Goal: Task Accomplishment & Management: Use online tool/utility

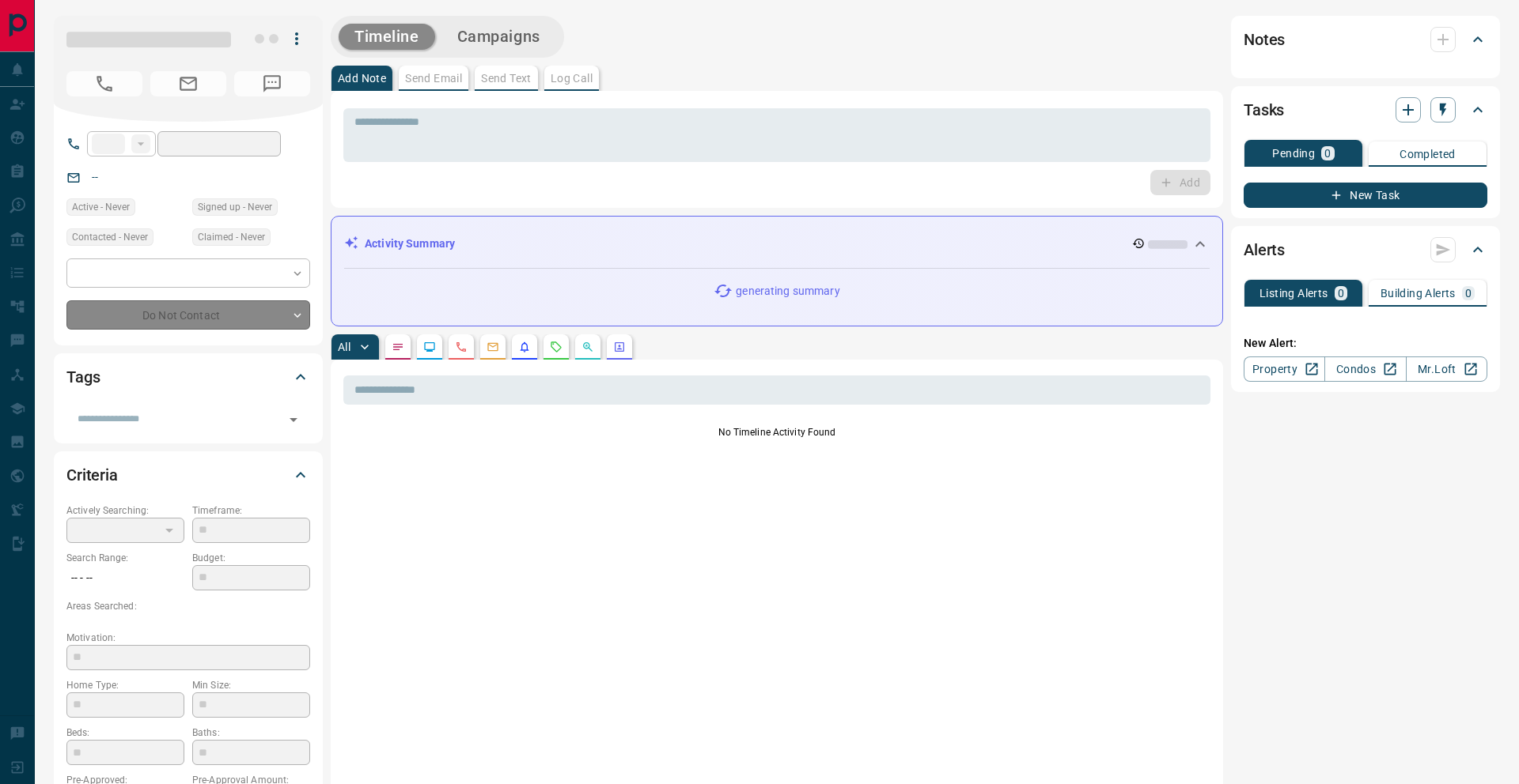
type input "**"
type input "**********"
type input "*"
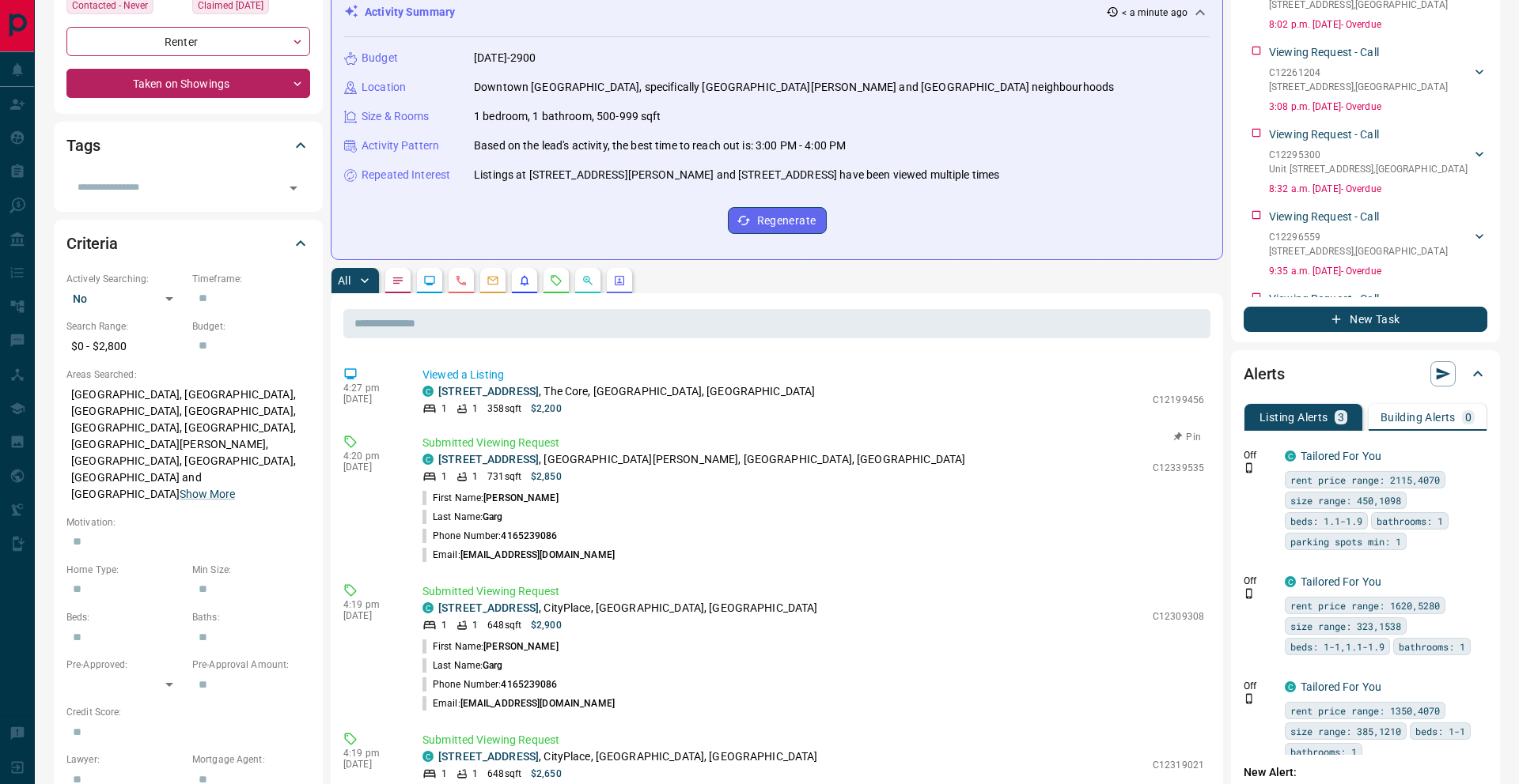
scroll to position [921, 0]
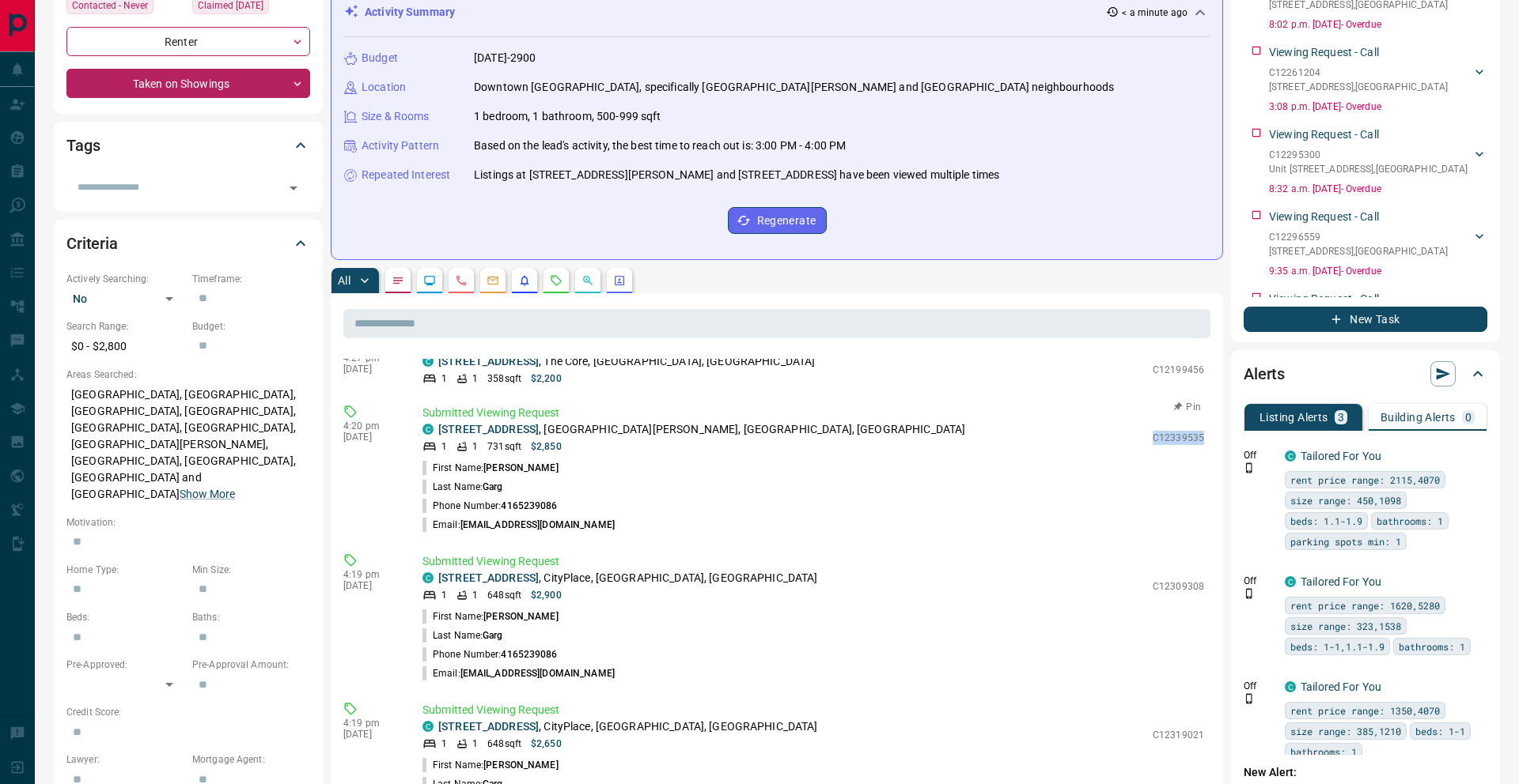
drag, startPoint x: 1155, startPoint y: 436, endPoint x: 1207, endPoint y: 436, distance: 52.0
click at [1207, 436] on div "Submitted Viewing Request C [STREET_ADDRESS][PERSON_NAME] 1 1 731 sqft $2,850 C…" at bounding box center [816, 470] width 788 height 130
copy p "C12339535"
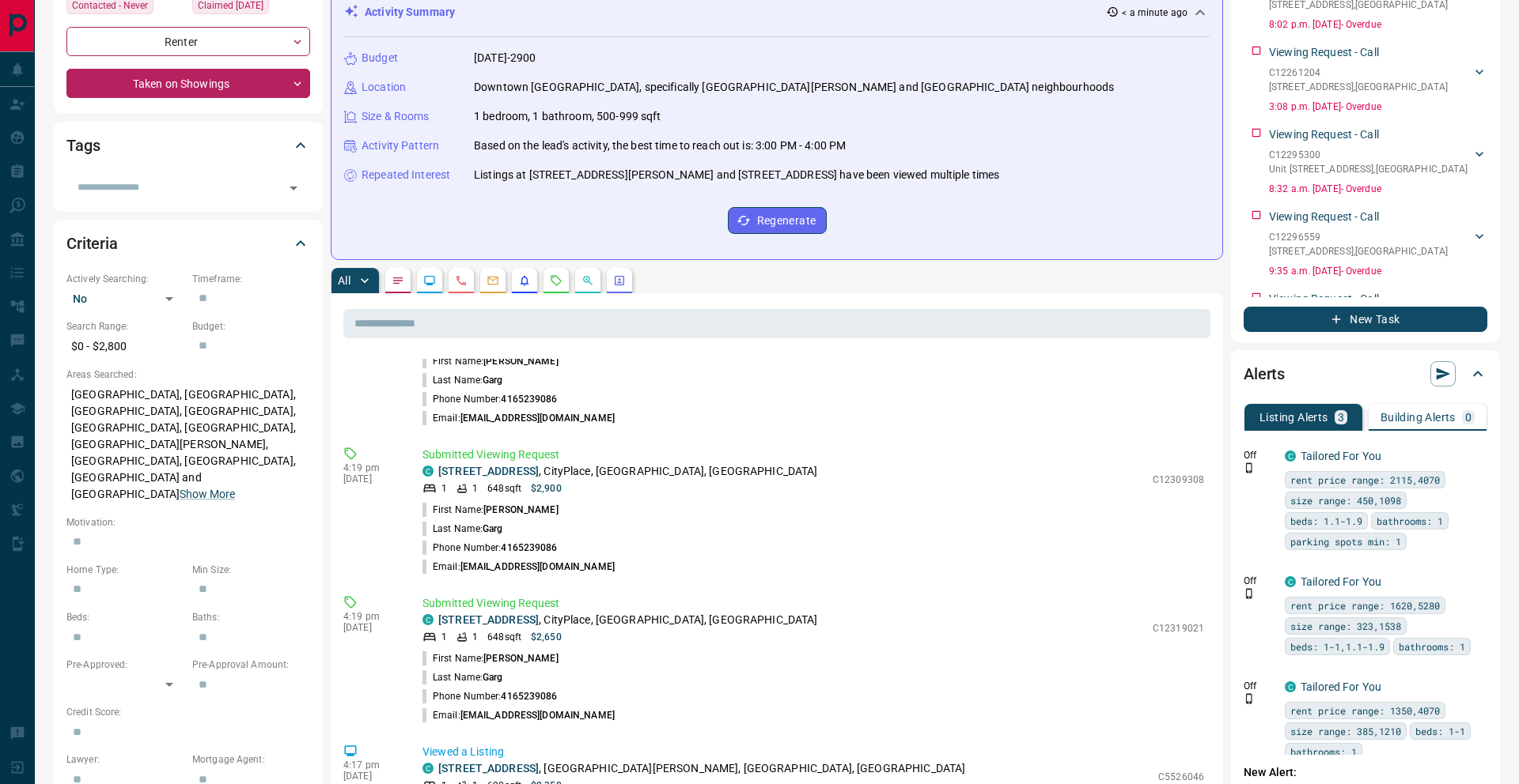
click at [1184, 478] on p "C12309308" at bounding box center [1179, 480] width 51 height 14
copy p "C12309308"
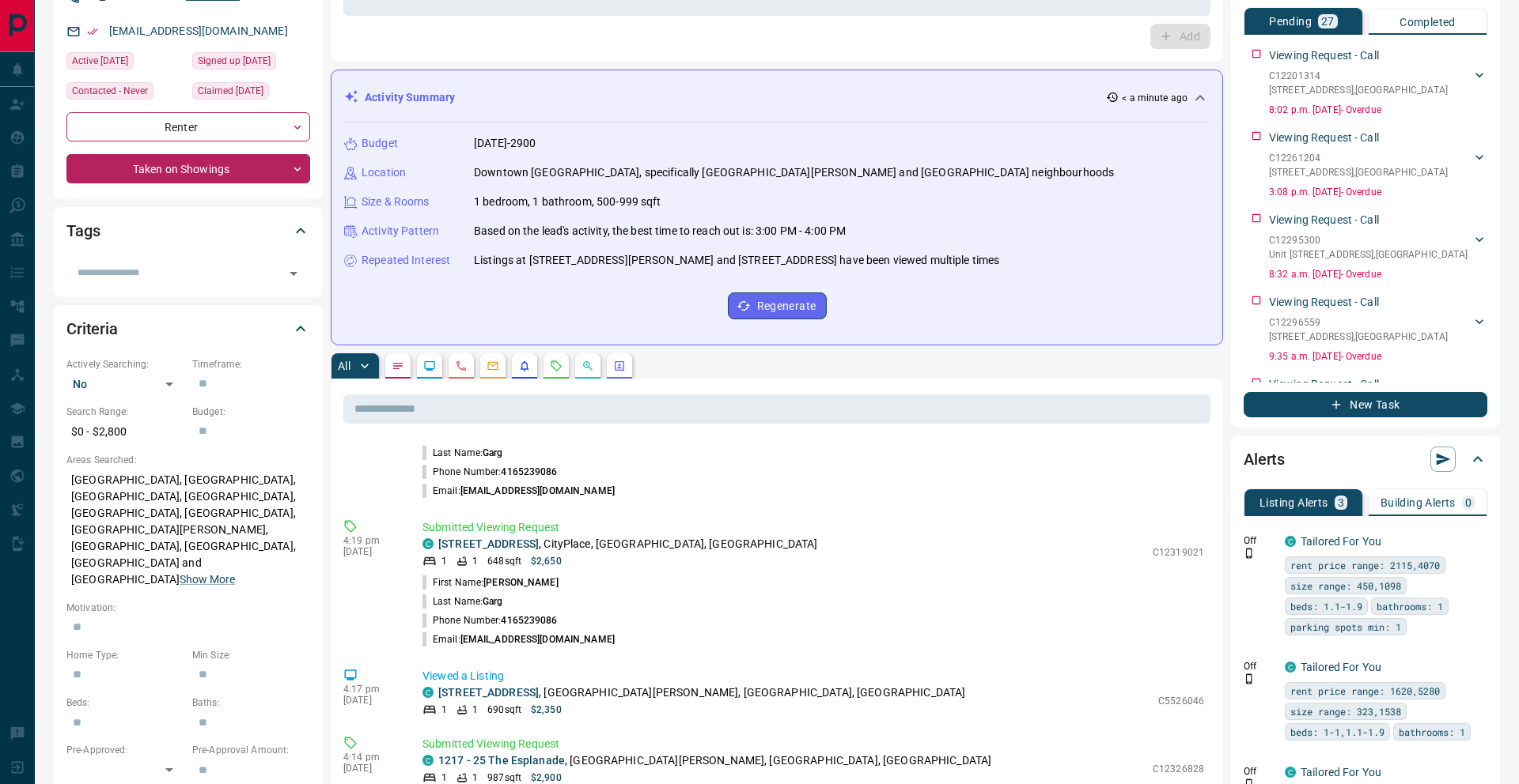
scroll to position [1212, 0]
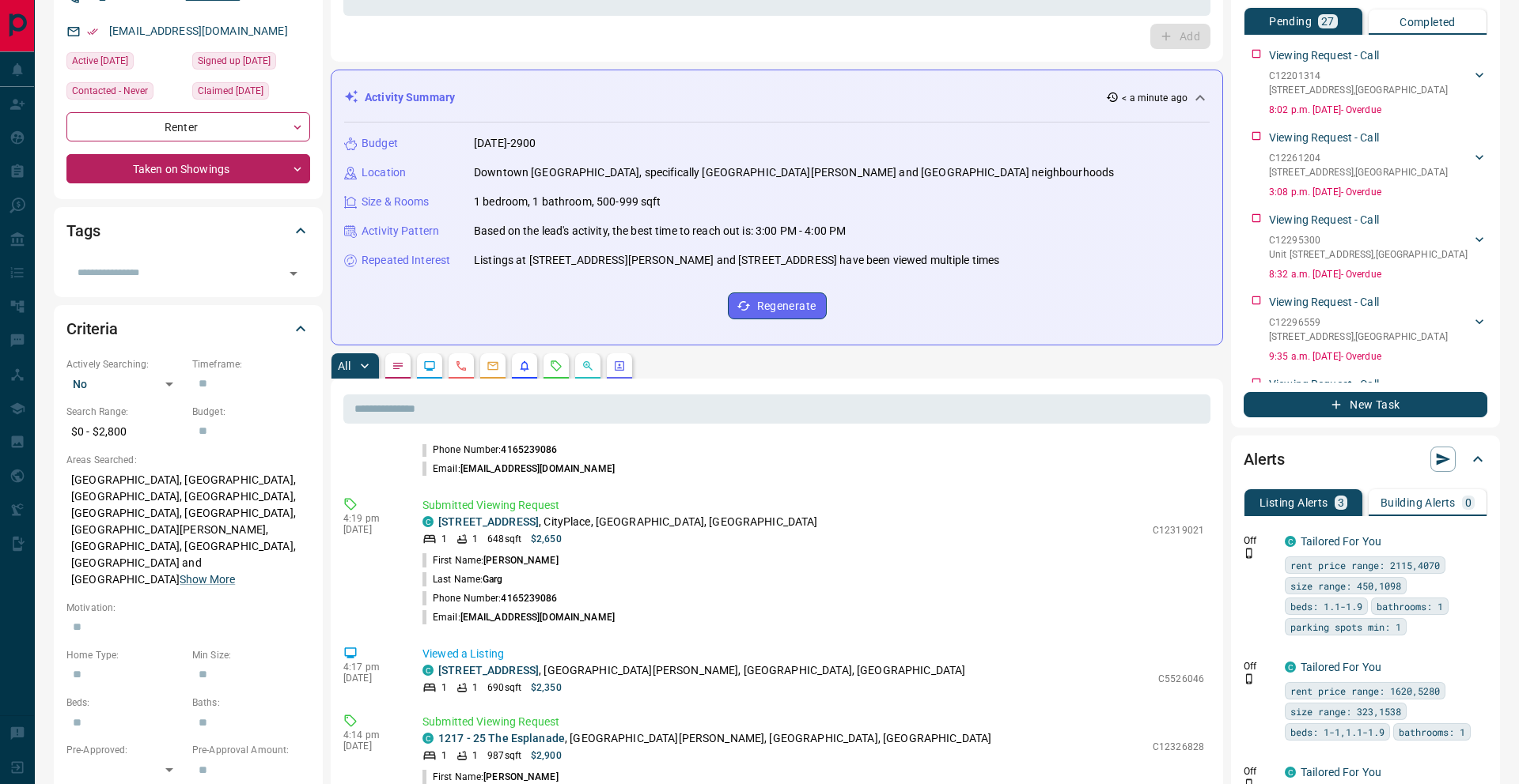
click at [1182, 530] on p "C12319021" at bounding box center [1179, 531] width 51 height 14
copy p "C12319021"
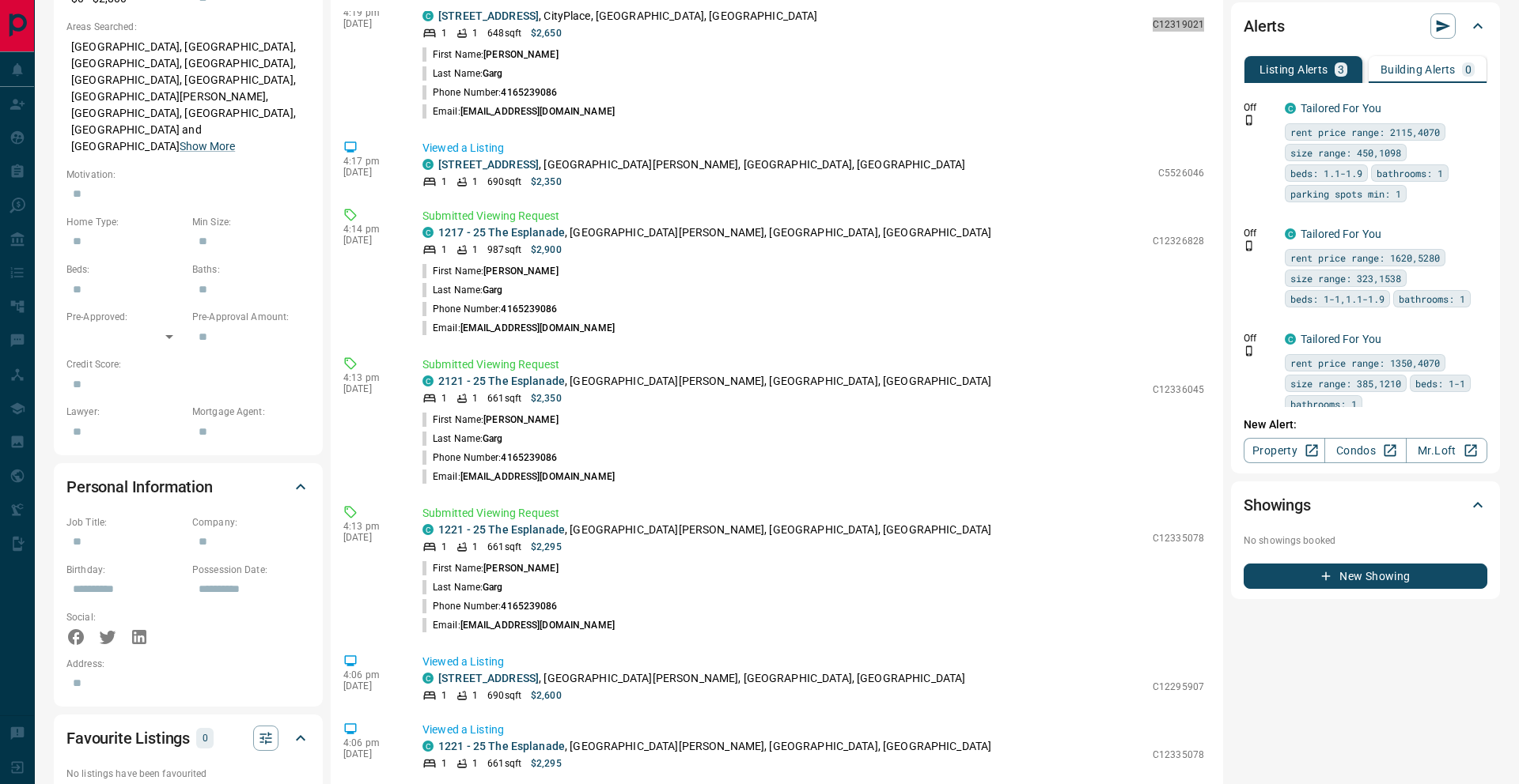
scroll to position [1319, 0]
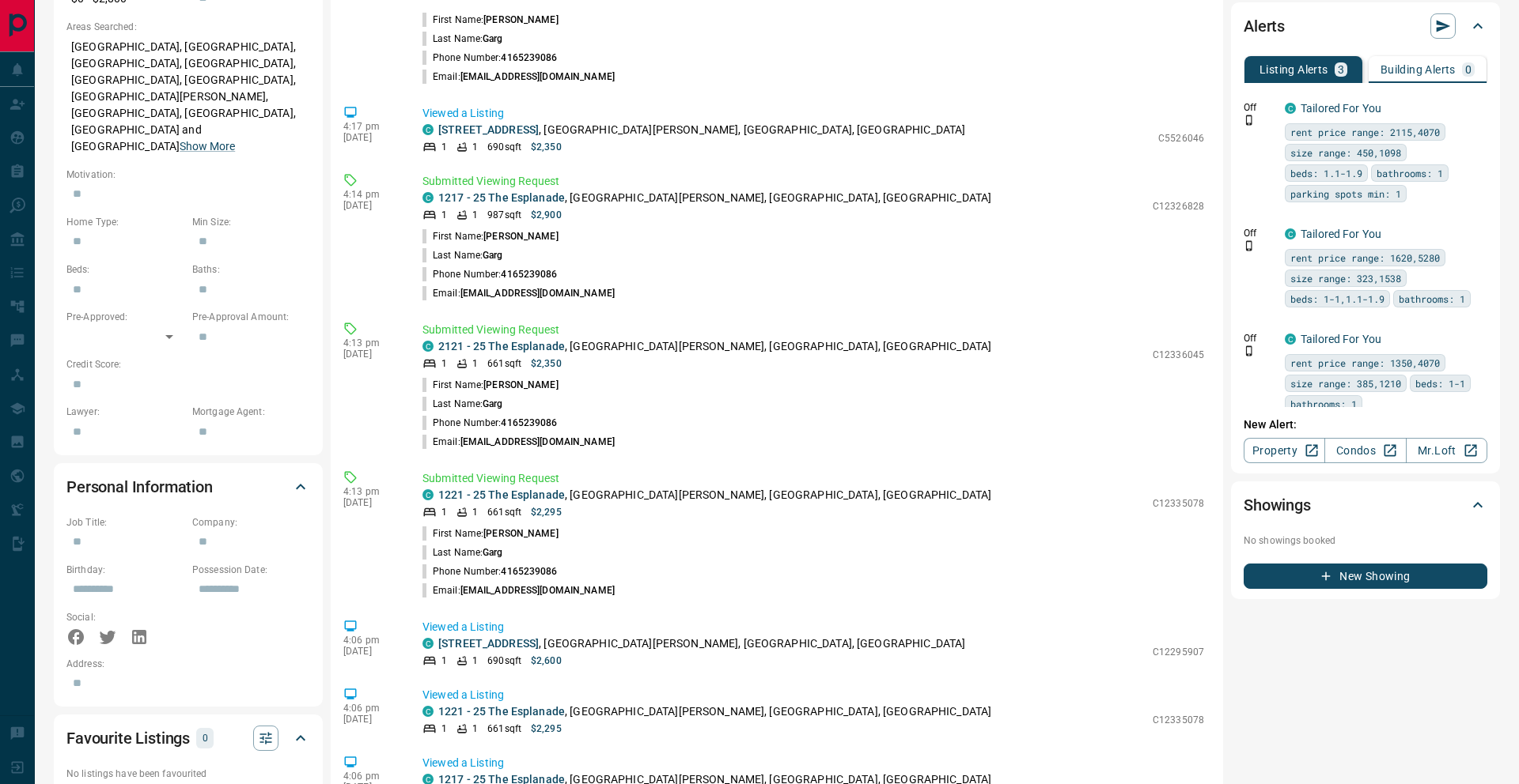
click at [1191, 203] on p "C12326828" at bounding box center [1179, 207] width 51 height 14
copy p "C12326828"
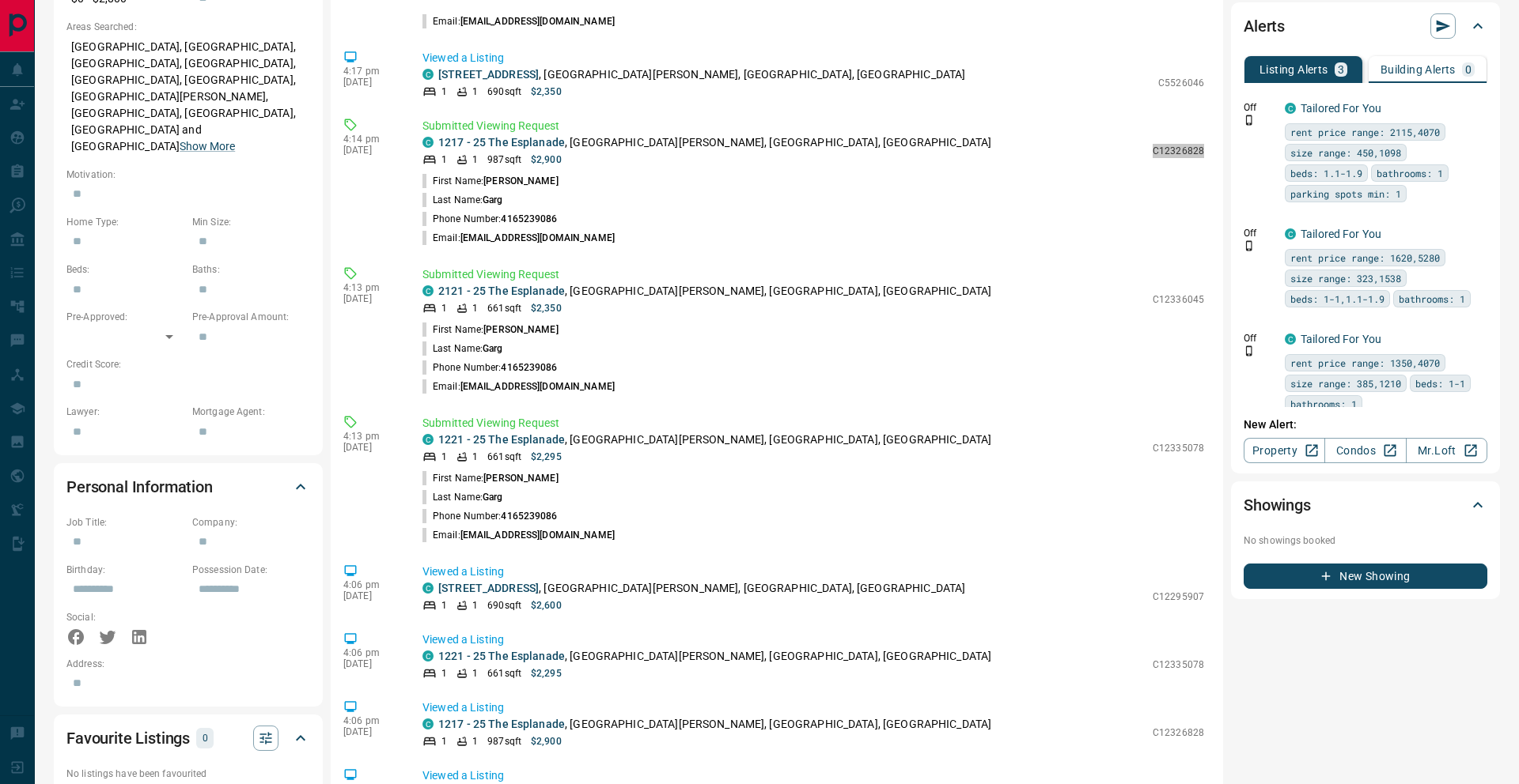
scroll to position [1411, 0]
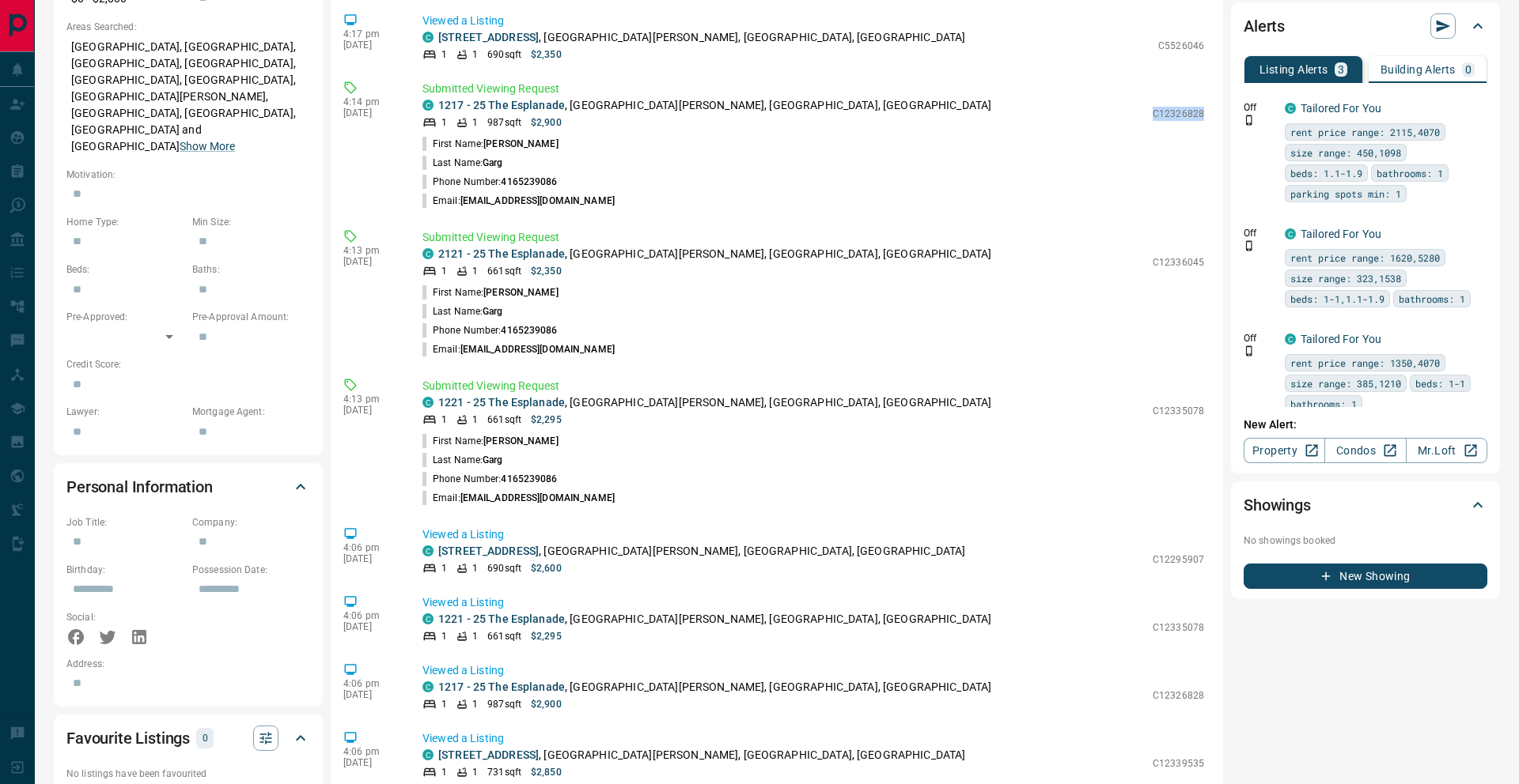
click at [1179, 263] on p "C12336045" at bounding box center [1179, 263] width 51 height 14
copy p "C12336045"
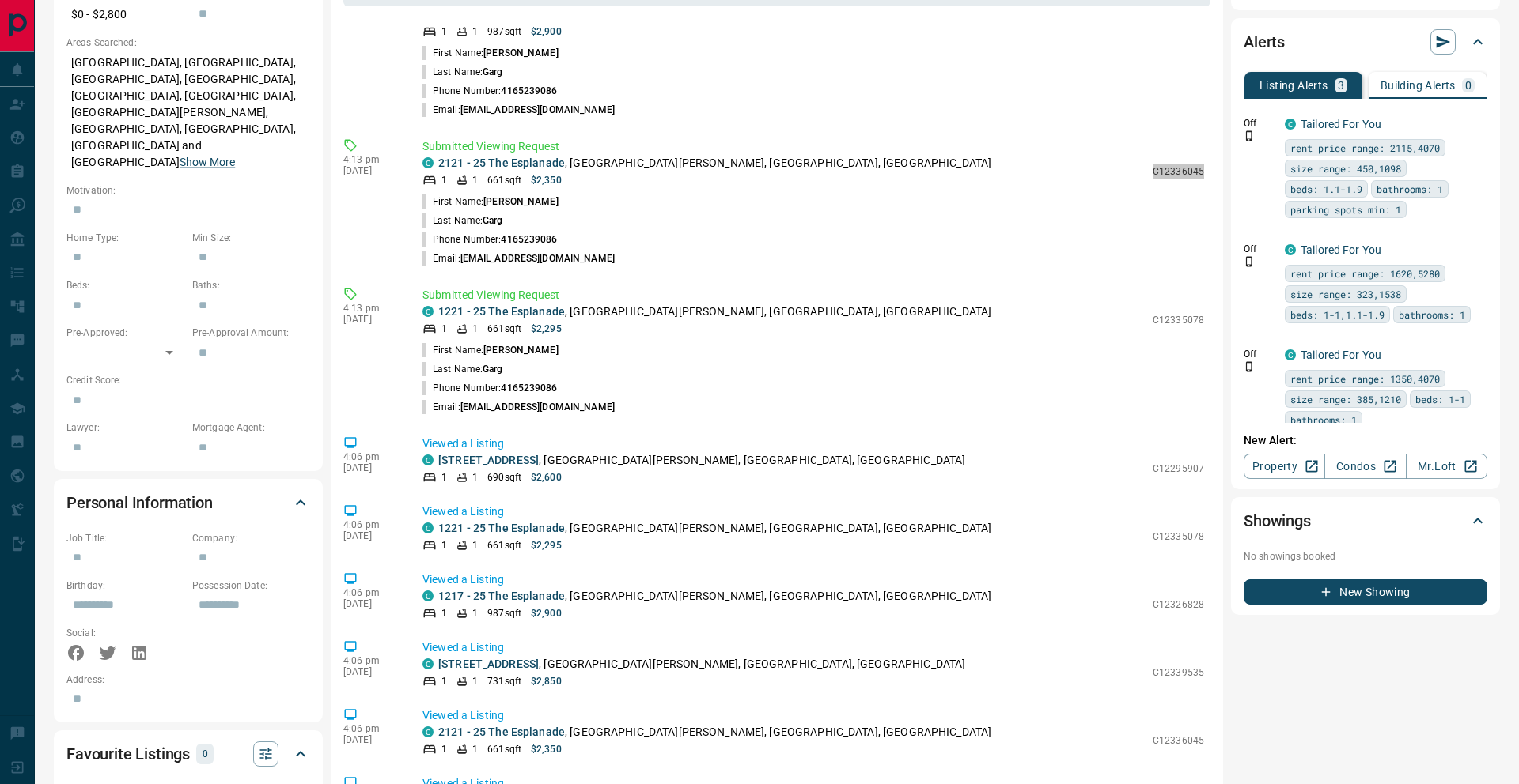
scroll to position [1529, 0]
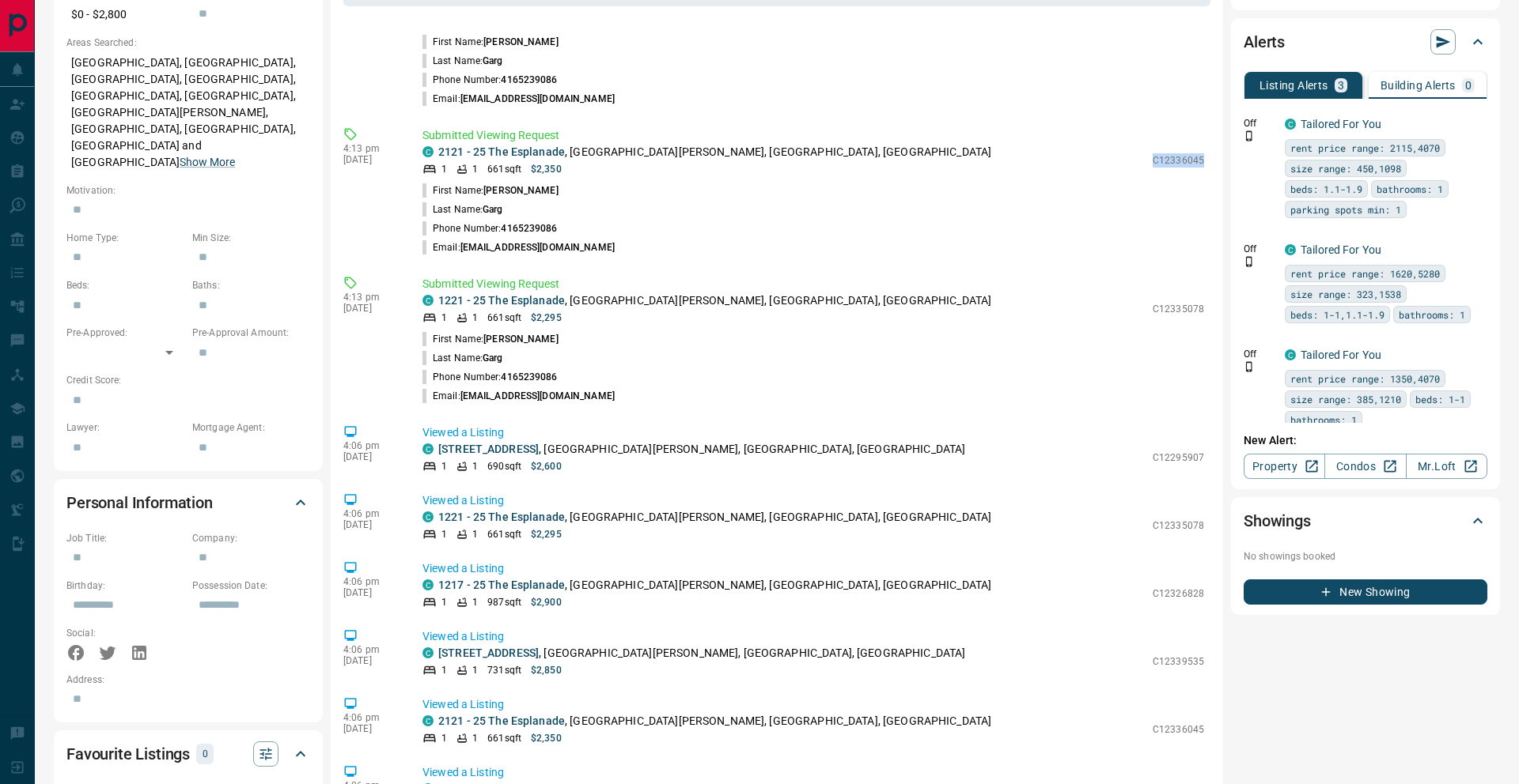
click at [1191, 311] on p "C12335078" at bounding box center [1179, 309] width 51 height 14
copy p "C12335078"
